Goal: Transaction & Acquisition: Purchase product/service

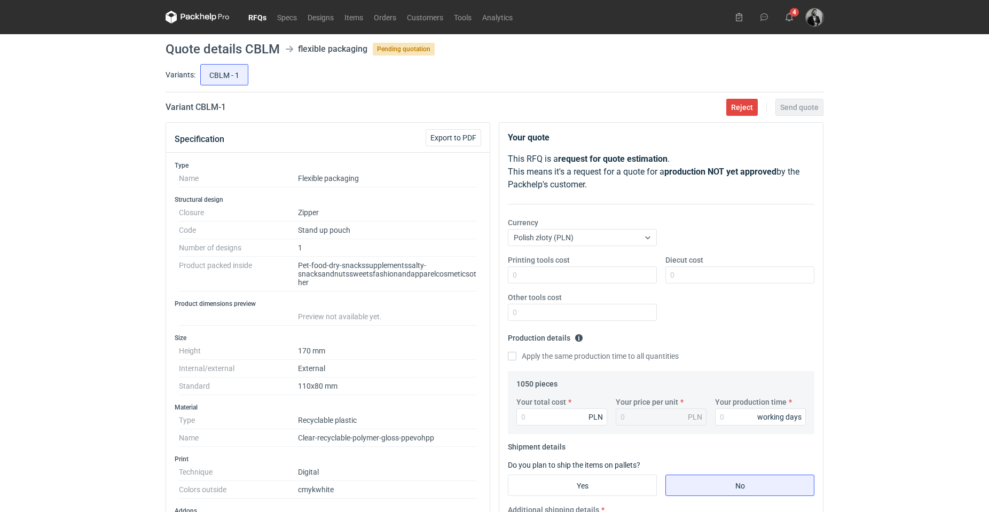
scroll to position [320, 0]
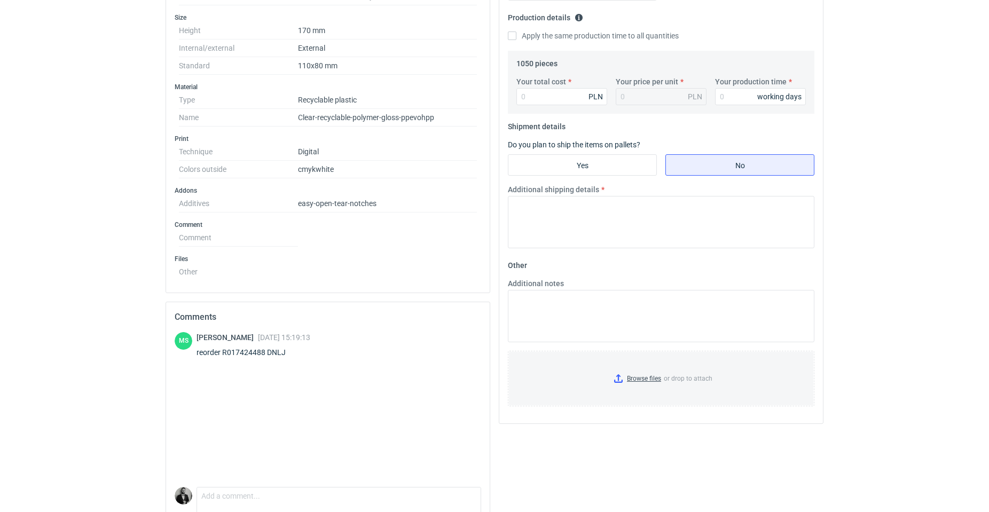
click at [288, 348] on div "reorder R017424488 DNLJ" at bounding box center [253, 352] width 114 height 11
click at [254, 502] on textarea "Comment message" at bounding box center [338, 498] width 283 height 22
click at [233, 354] on div "reorder R017424488 DNLJ" at bounding box center [253, 352] width 114 height 11
copy div "R017424488"
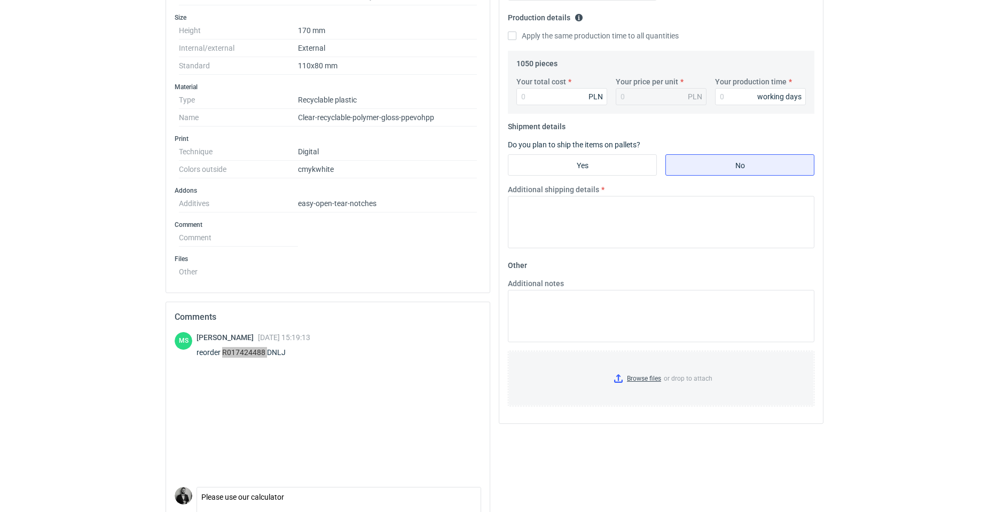
scroll to position [366, 0]
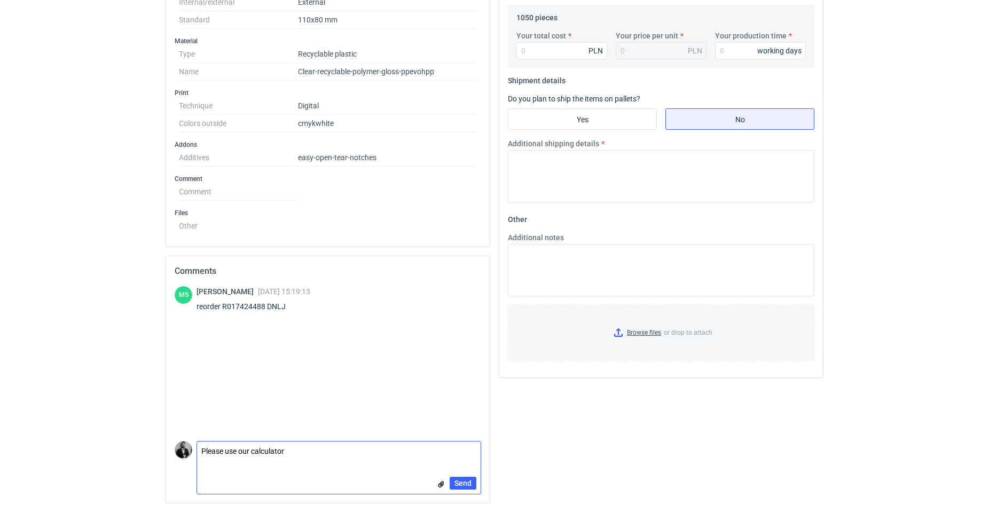
click at [317, 459] on textarea "Please use our calculator" at bounding box center [338, 453] width 283 height 22
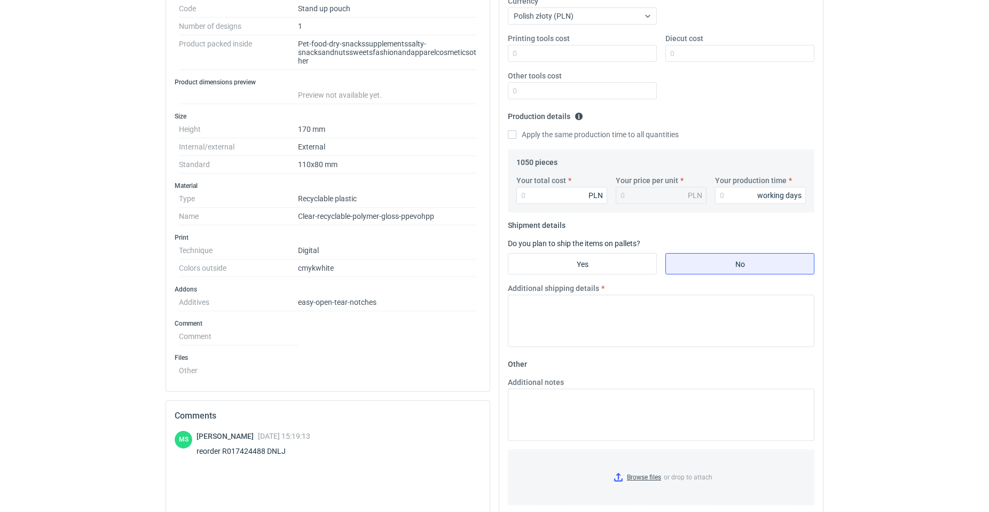
scroll to position [206, 0]
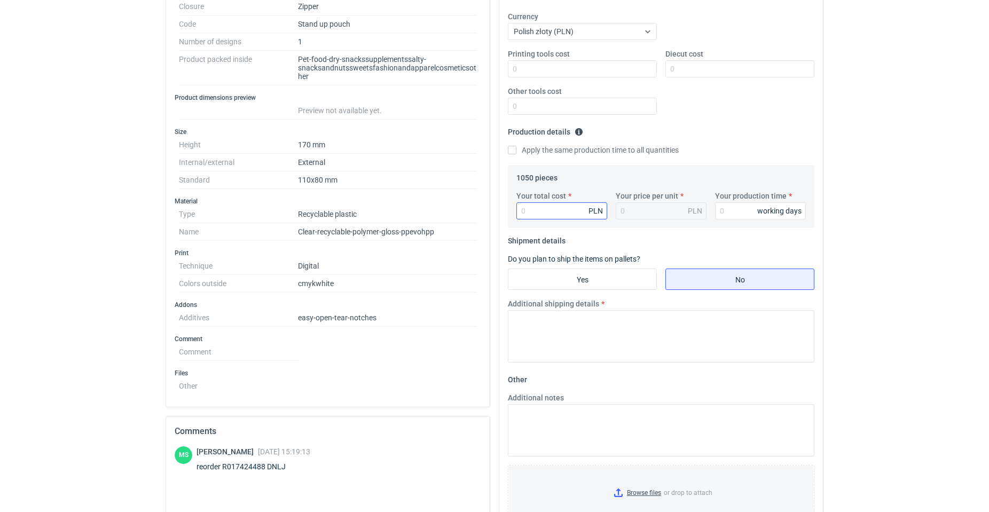
type textarea "Please use our calculator - the price is the same as last time."
click at [558, 205] on input "Your total cost" at bounding box center [561, 210] width 91 height 17
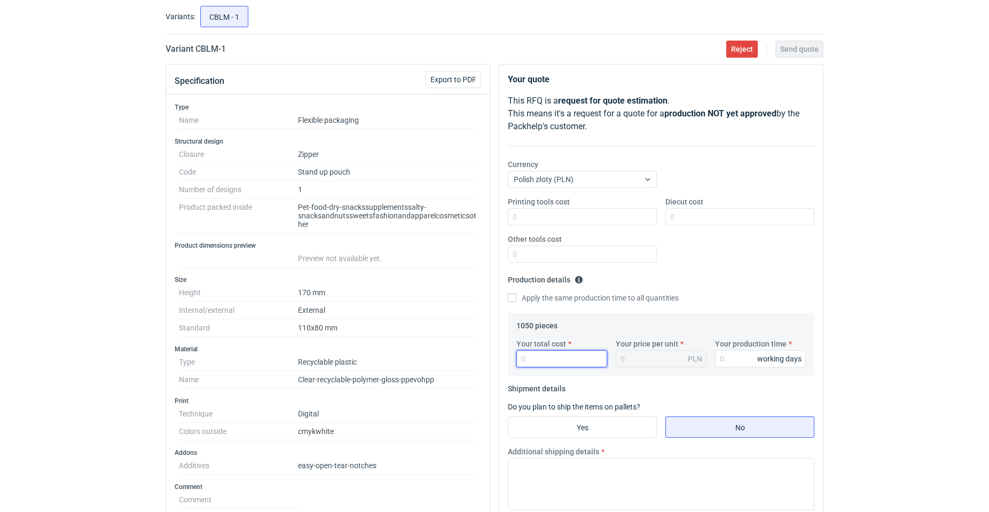
scroll to position [46, 0]
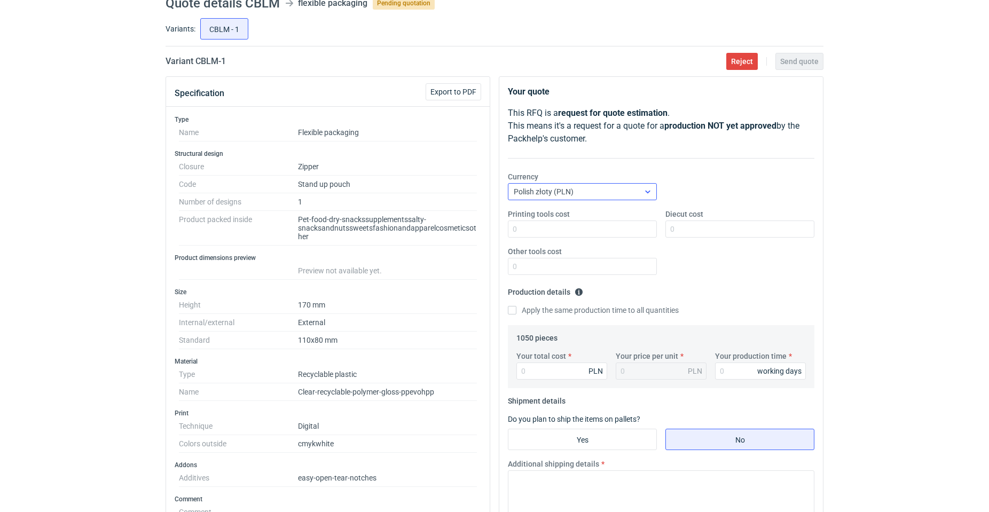
click at [611, 185] on div "Polish złoty (PLN)" at bounding box center [573, 191] width 131 height 15
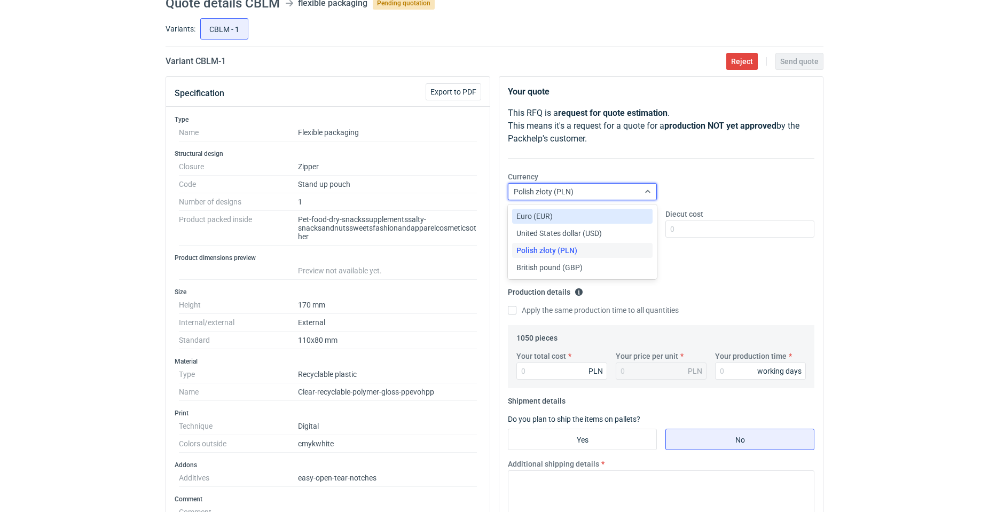
click at [560, 218] on div "Euro (EUR)" at bounding box center [582, 216] width 132 height 11
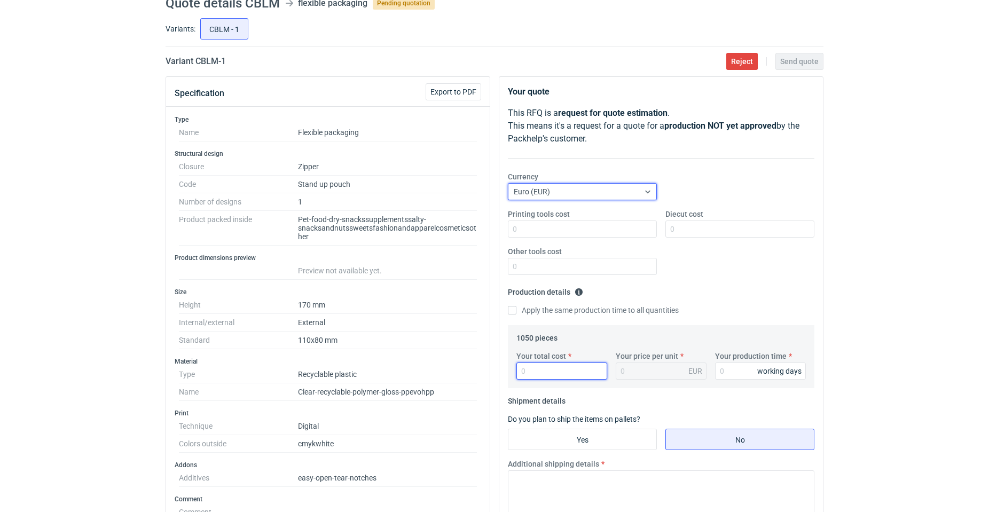
click at [565, 364] on input "Your total cost" at bounding box center [561, 371] width 91 height 17
type input "7284"
type input "6.94"
type input "728.44"
type input "0.69"
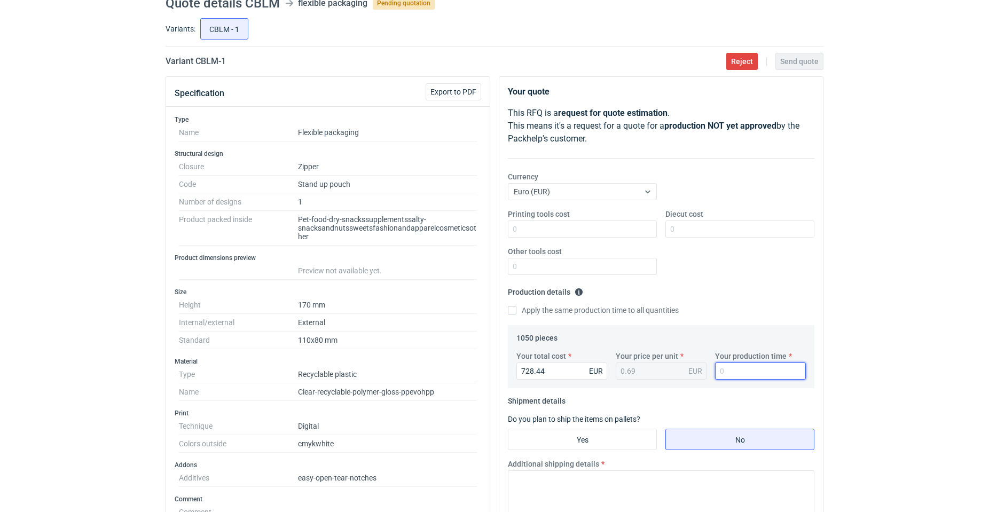
click at [746, 375] on input "Your production time" at bounding box center [760, 371] width 91 height 17
drag, startPoint x: 746, startPoint y: 375, endPoint x: 714, endPoint y: 374, distance: 32.0
click at [714, 374] on div "Your production time working days" at bounding box center [760, 365] width 99 height 29
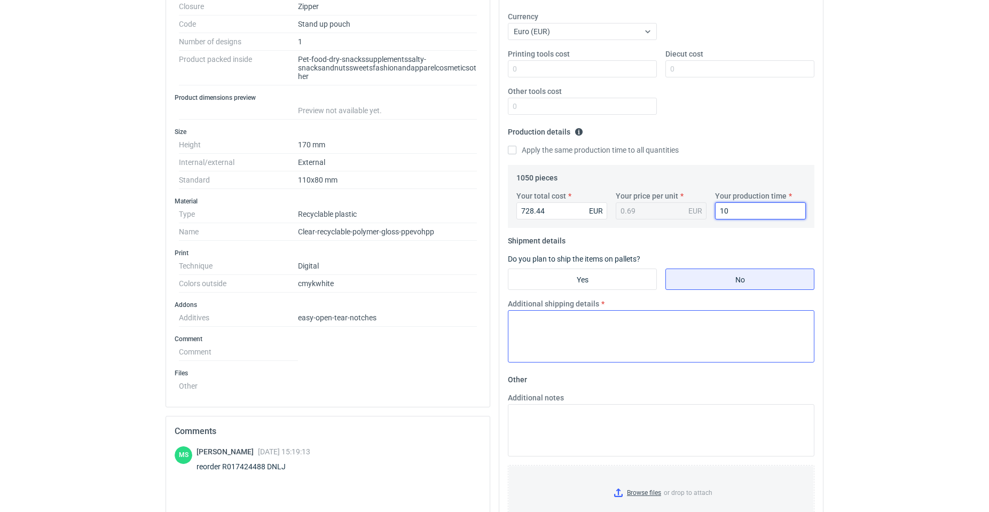
type input "10"
drag, startPoint x: 533, startPoint y: 317, endPoint x: 539, endPoint y: 320, distance: 6.7
click at [535, 317] on textarea "Additional shipping details" at bounding box center [661, 336] width 306 height 52
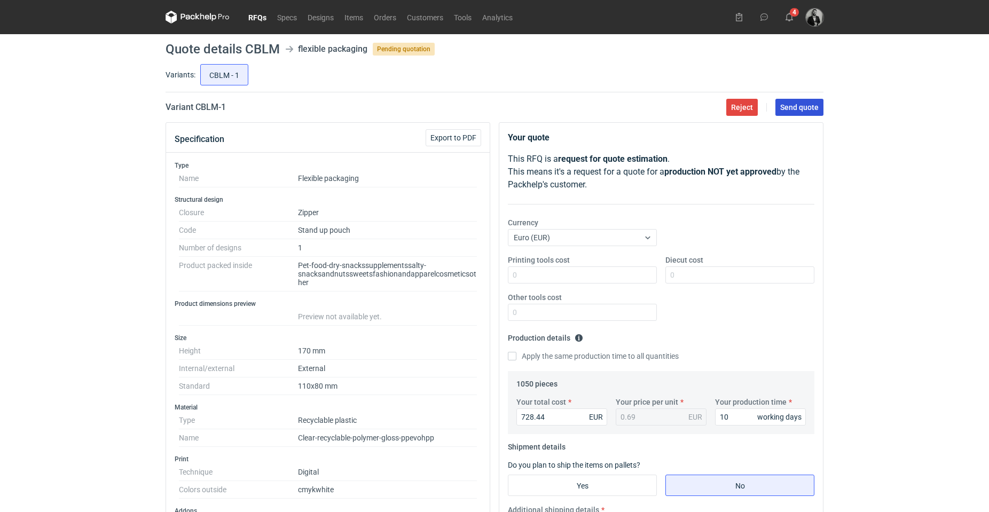
type textarea "In box 20x40x60 cm, 12 kg per box."
click at [810, 109] on span "Send quote" at bounding box center [799, 107] width 38 height 7
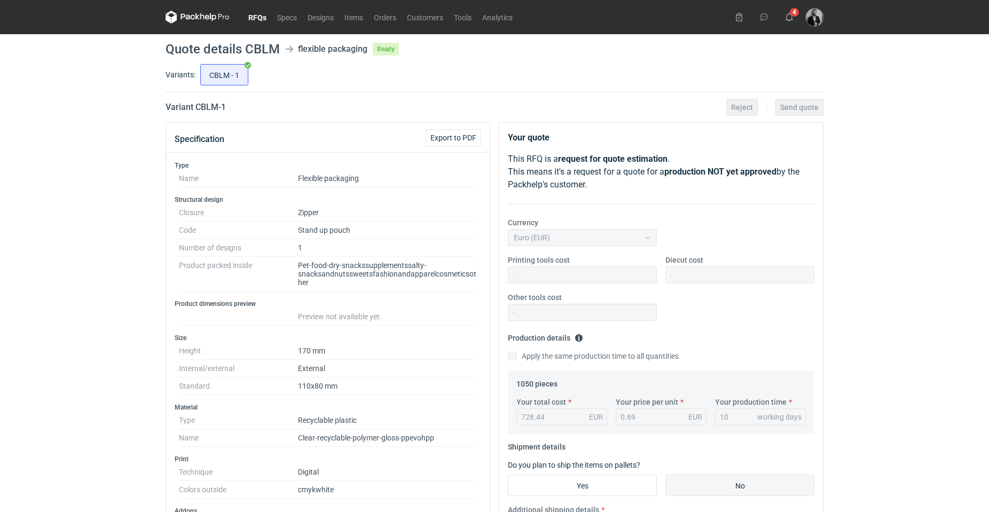
click at [223, 14] on icon at bounding box center [198, 17] width 64 height 13
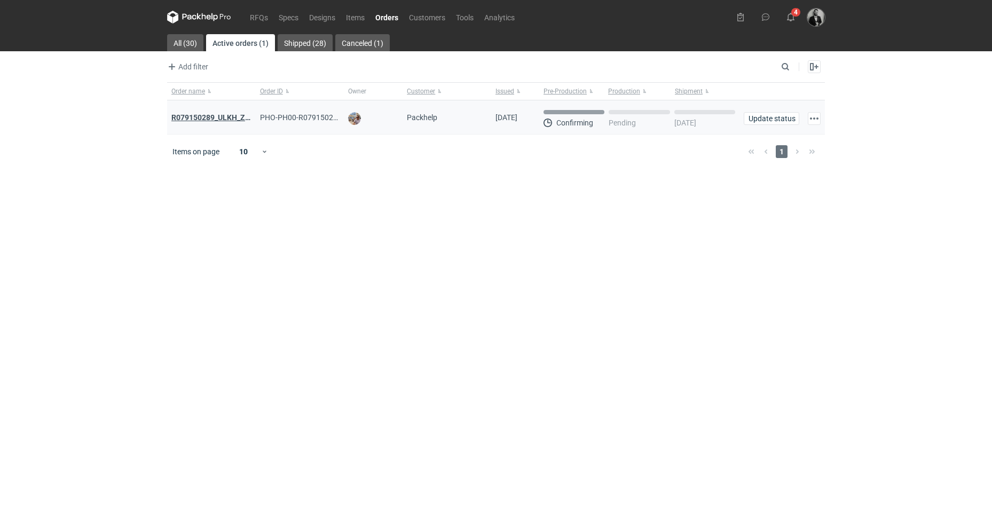
click at [236, 113] on strong "R079150289_ULKH_ZZQH_XAOP_LGAA_SUOI_NNJF" at bounding box center [259, 117] width 177 height 9
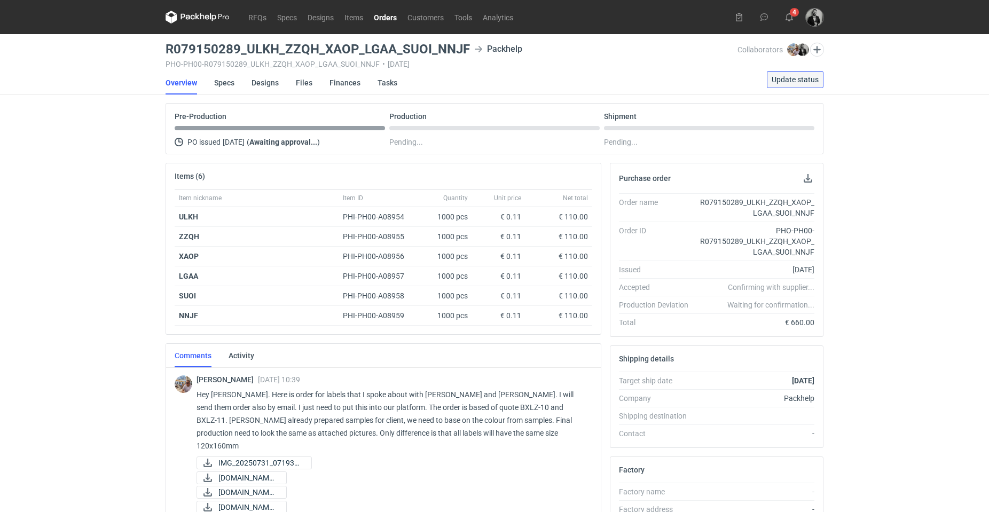
click at [807, 77] on span "Update status" at bounding box center [794, 79] width 47 height 7
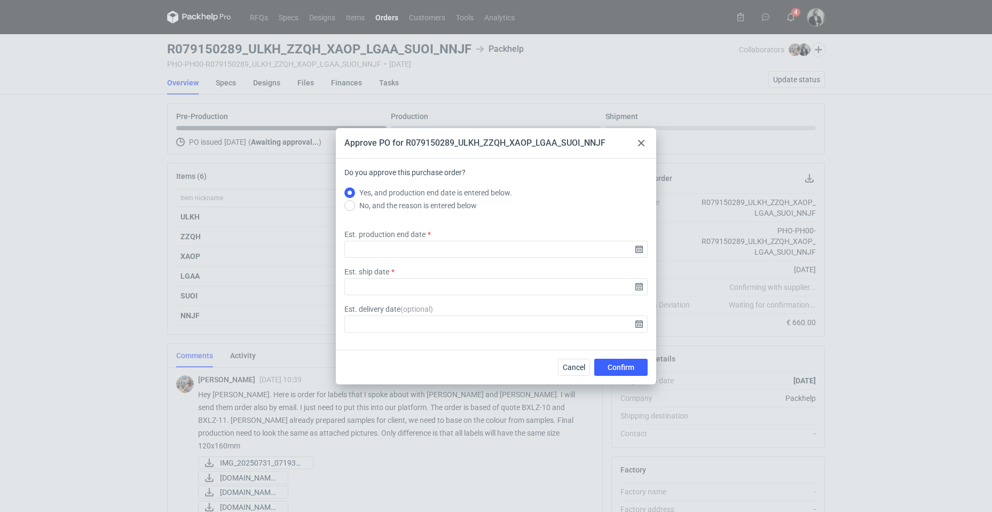
click at [645, 138] on div at bounding box center [641, 143] width 13 height 13
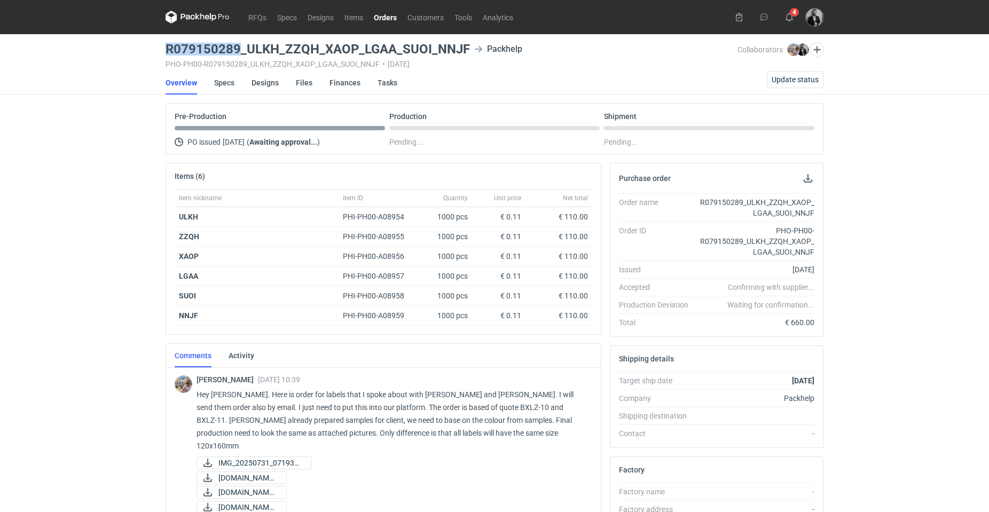
drag, startPoint x: 239, startPoint y: 49, endPoint x: 160, endPoint y: 41, distance: 80.0
click at [160, 41] on div "RFQs Specs Designs Items Orders Customers Tools Analytics 4 Dragan Čivčić [EMAI…" at bounding box center [494, 256] width 989 height 512
click at [322, 17] on link "Designs" at bounding box center [320, 17] width 37 height 13
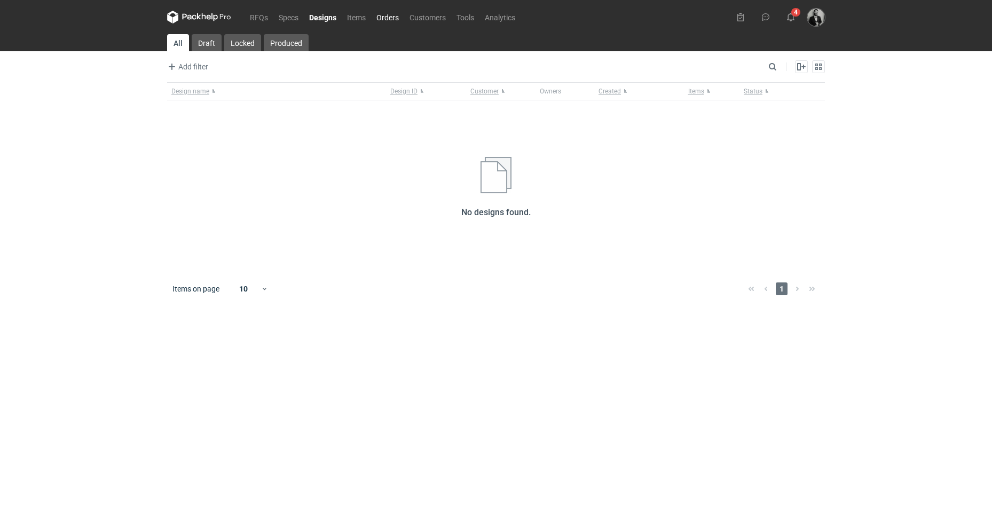
click at [399, 19] on link "Orders" at bounding box center [387, 17] width 33 height 13
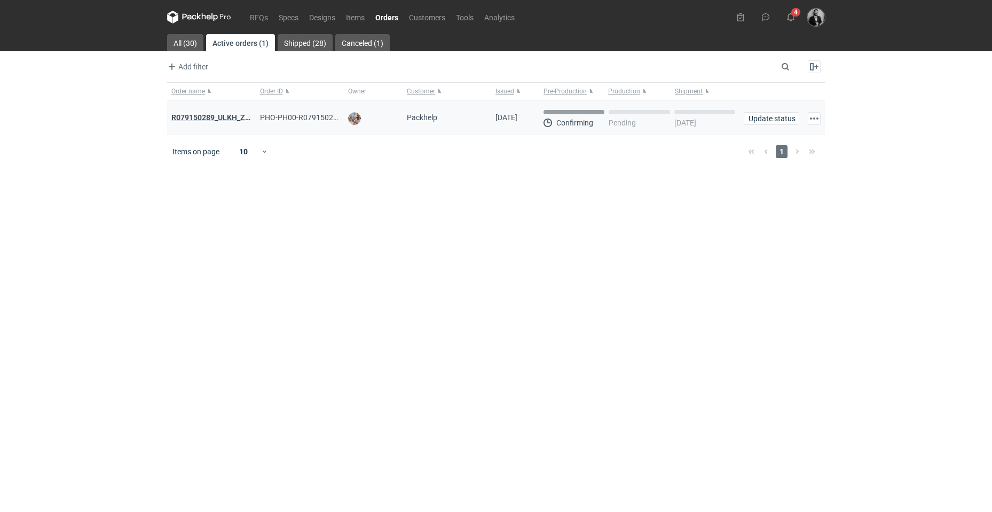
click at [220, 120] on strong "R079150289_ULKH_ZZQH_XAOP_LGAA_SUOI_NNJF" at bounding box center [259, 117] width 177 height 9
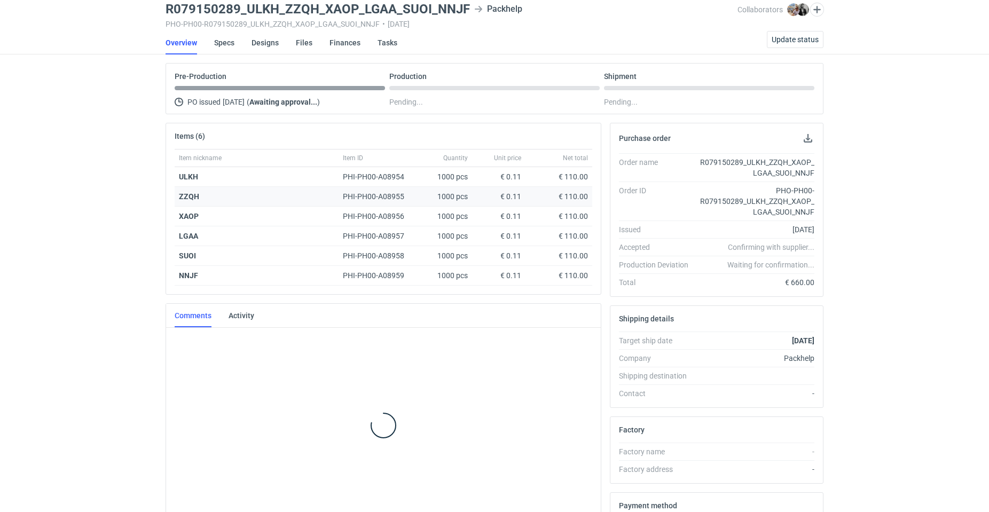
scroll to position [41, 0]
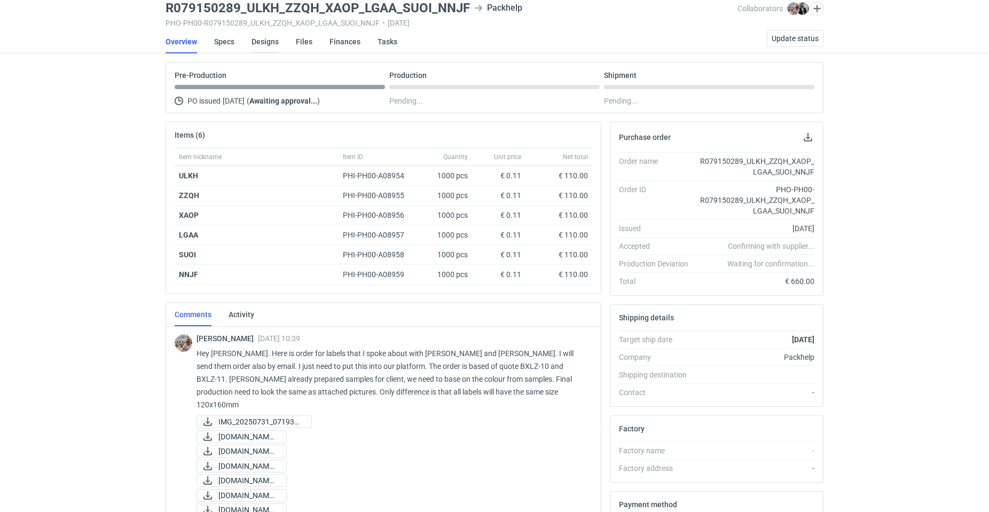
click at [273, 42] on link "Designs" at bounding box center [264, 41] width 27 height 23
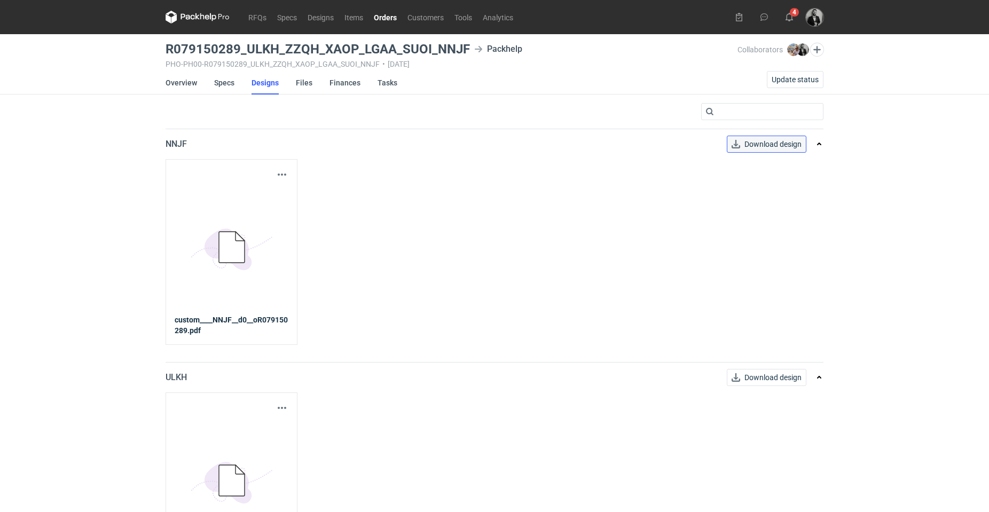
click at [782, 146] on link "Download design" at bounding box center [767, 144] width 80 height 17
click at [260, 17] on link "RFQs" at bounding box center [257, 17] width 29 height 13
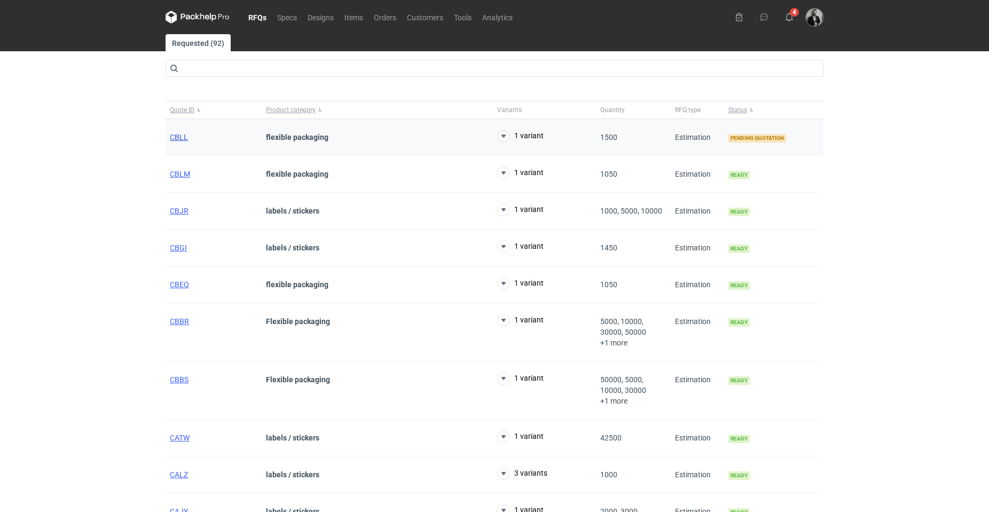
click at [175, 135] on span "CBLL" at bounding box center [179, 137] width 18 height 9
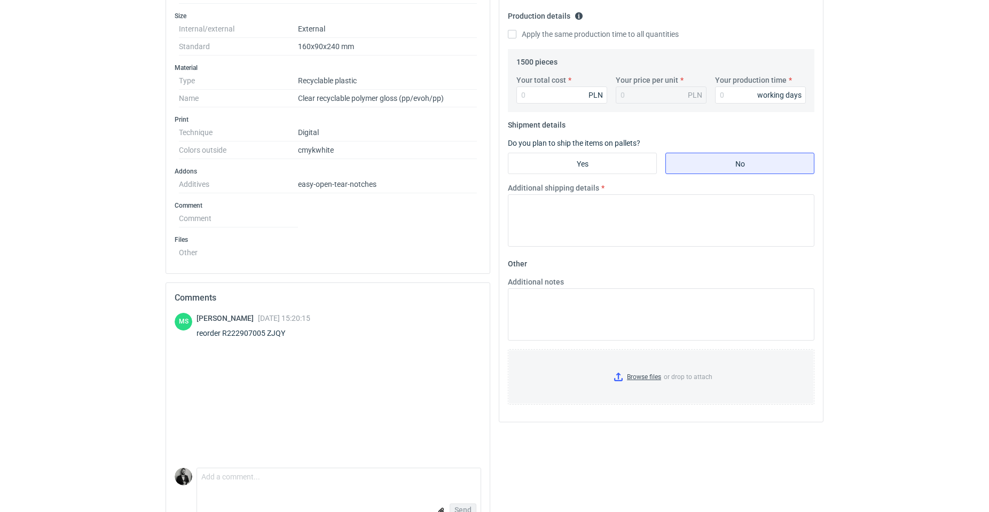
scroll to position [349, 0]
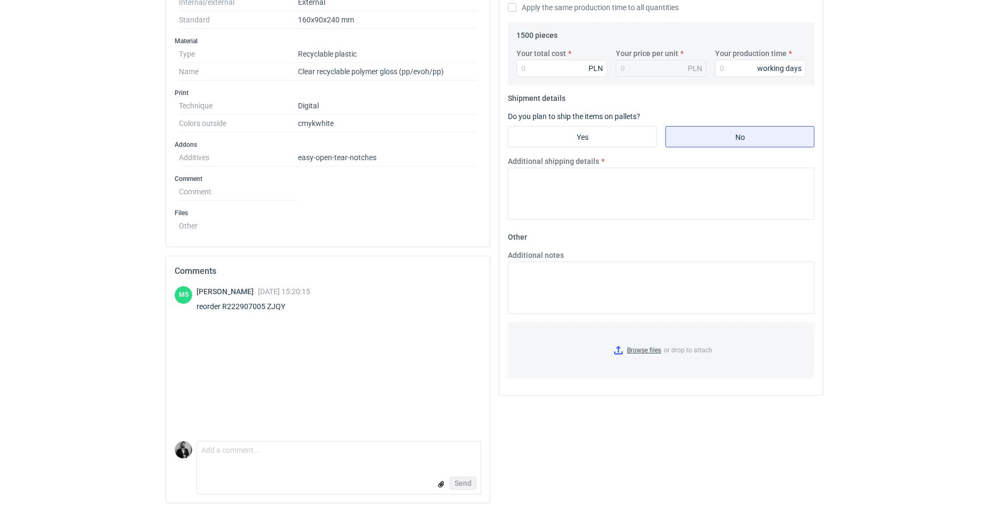
click at [239, 309] on div "reorder R222907005 ZJQY" at bounding box center [253, 306] width 114 height 11
copy div "R222907005"
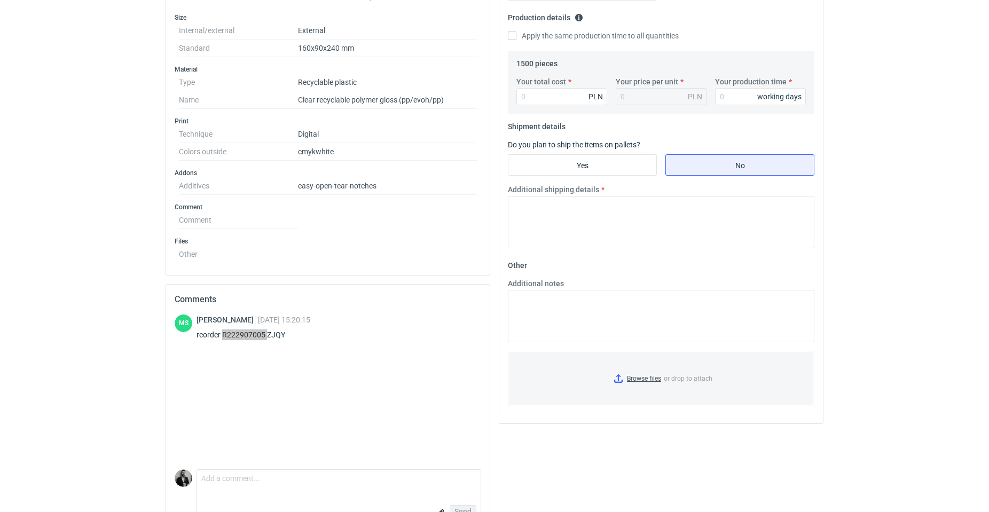
scroll to position [0, 0]
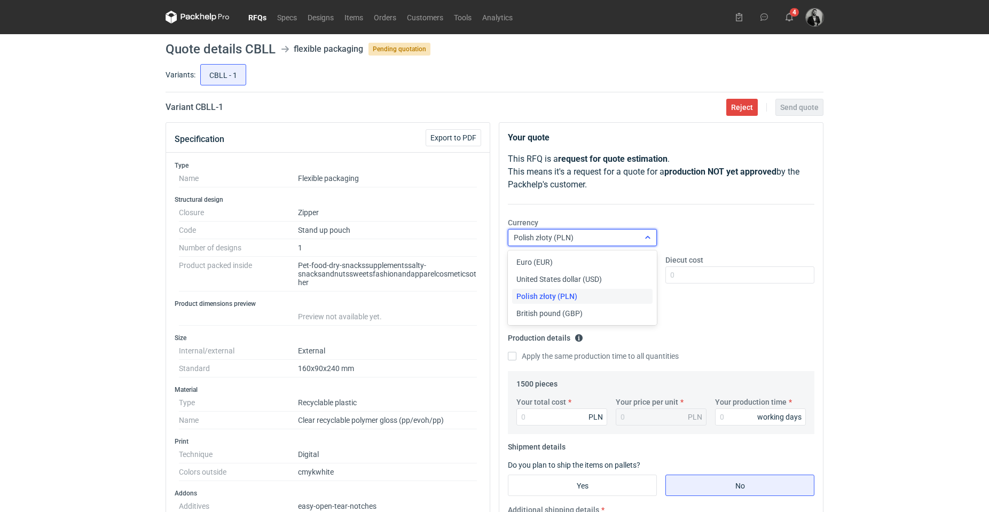
click at [589, 240] on div "Polish złoty (PLN)" at bounding box center [573, 237] width 131 height 15
click at [556, 266] on div "Euro (EUR)" at bounding box center [582, 262] width 132 height 11
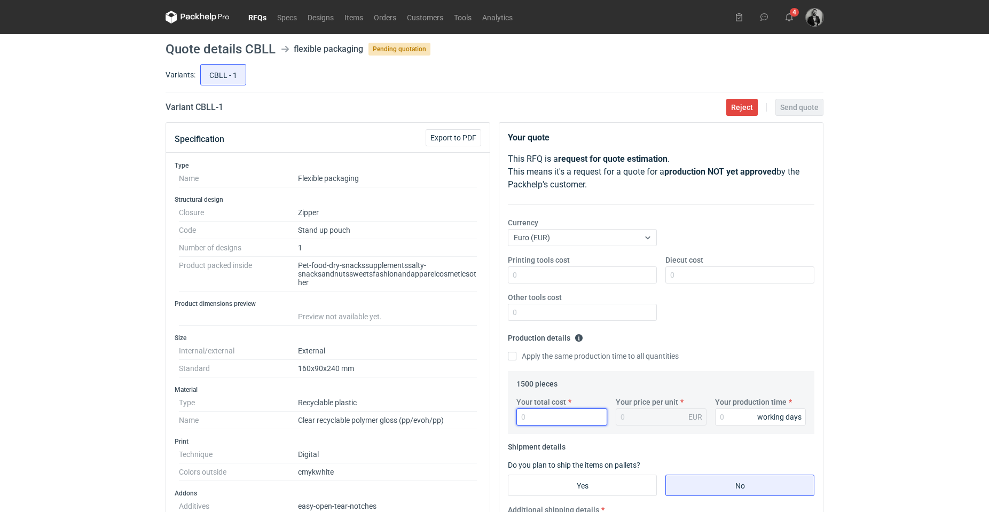
click at [550, 420] on input "Your total cost" at bounding box center [561, 416] width 91 height 17
type input "9"
type input "0.01"
type input "922.80"
type input "0.62"
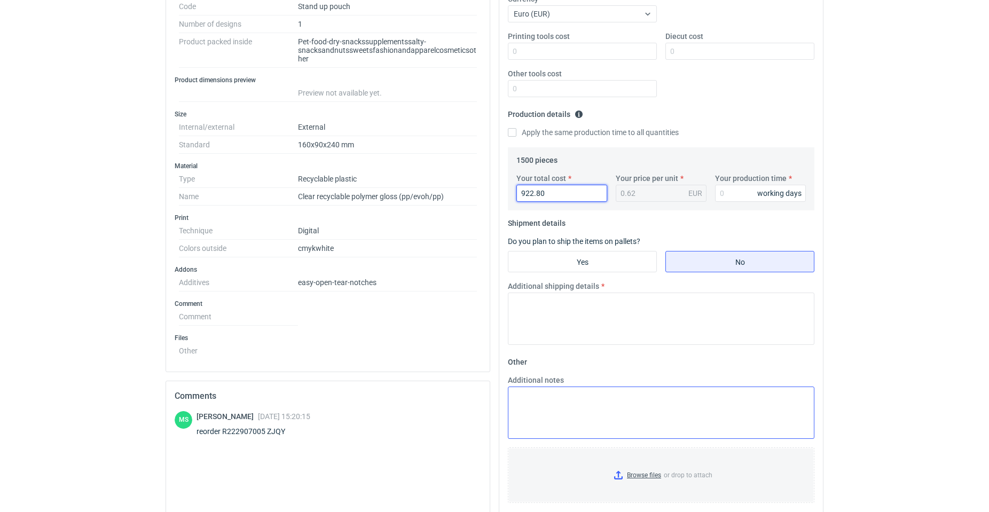
scroll to position [320, 0]
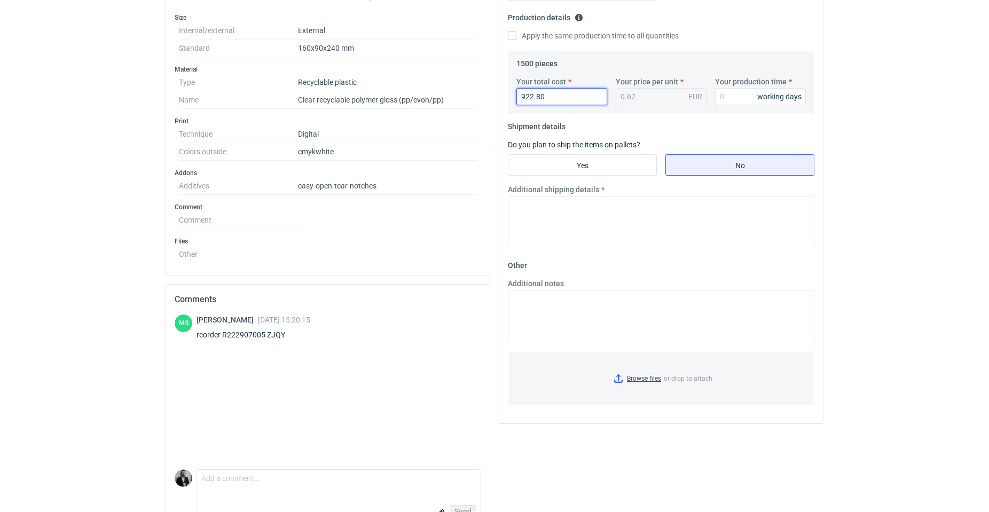
type input "922.80"
drag, startPoint x: 698, startPoint y: 95, endPoint x: 754, endPoint y: 104, distance: 56.8
click at [699, 95] on div "EUR" at bounding box center [695, 96] width 14 height 11
click at [758, 104] on input "Your production time" at bounding box center [760, 96] width 91 height 17
type input "10"
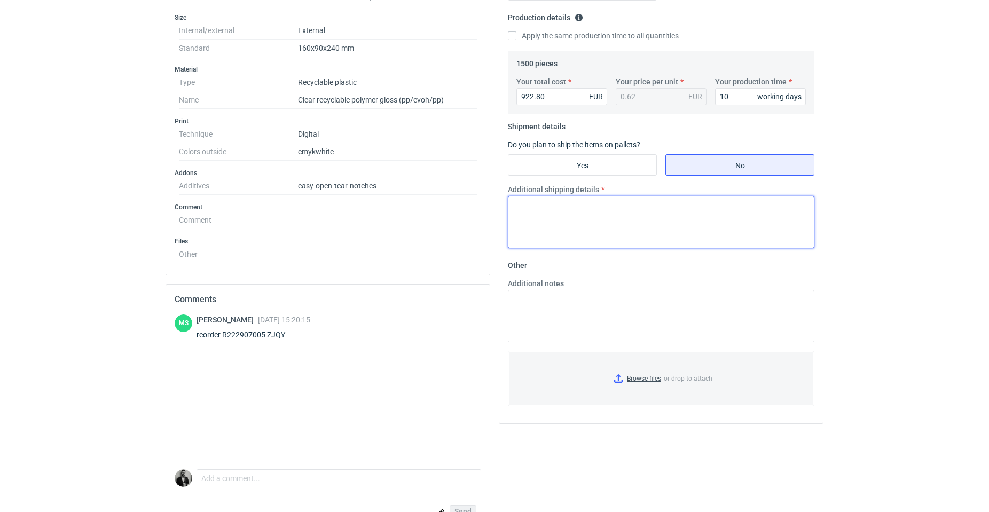
click at [663, 199] on textarea "Additional shipping details" at bounding box center [661, 222] width 306 height 52
click at [606, 225] on textarea "In" at bounding box center [661, 222] width 306 height 52
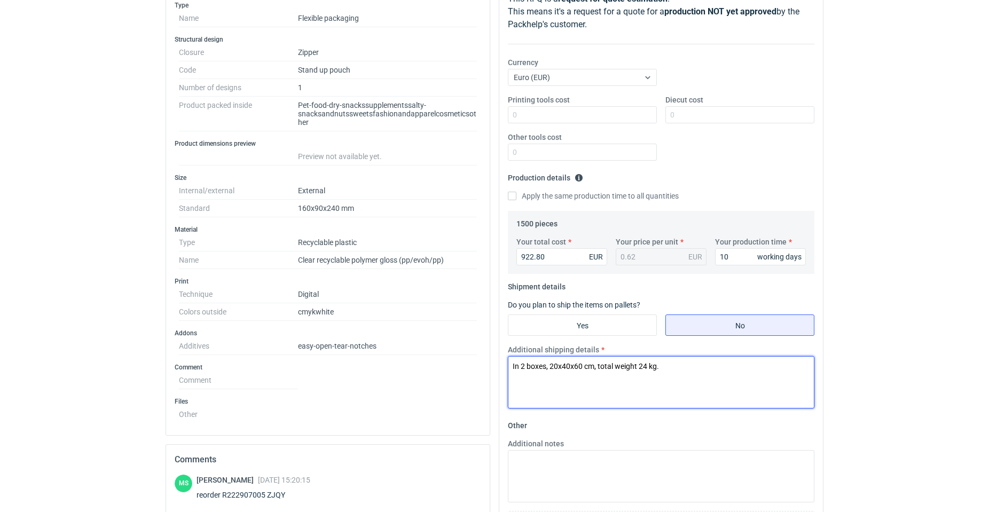
scroll to position [0, 0]
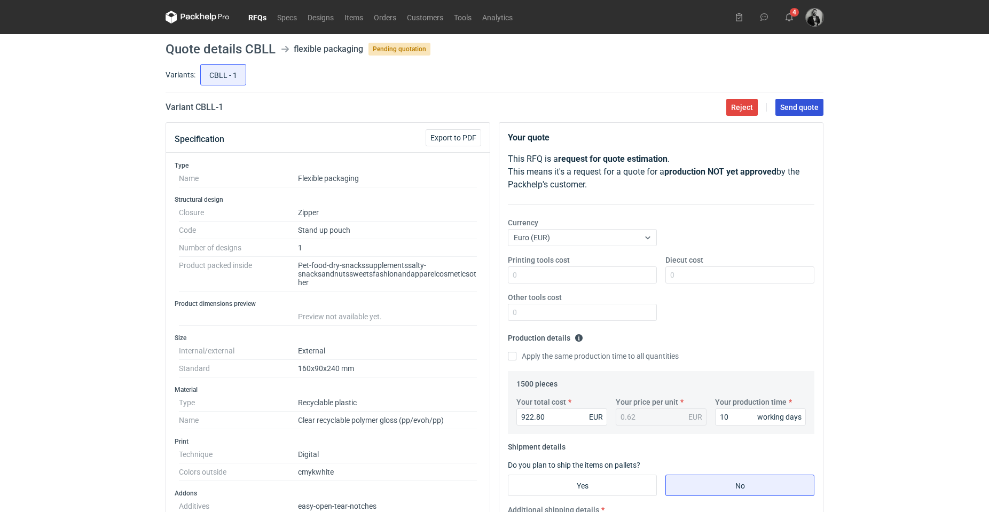
type textarea "In 2 boxes, 20x40x60 cm, total weight 24 kg."
click at [792, 105] on span "Send quote" at bounding box center [799, 107] width 38 height 7
